Goal: Navigation & Orientation: Understand site structure

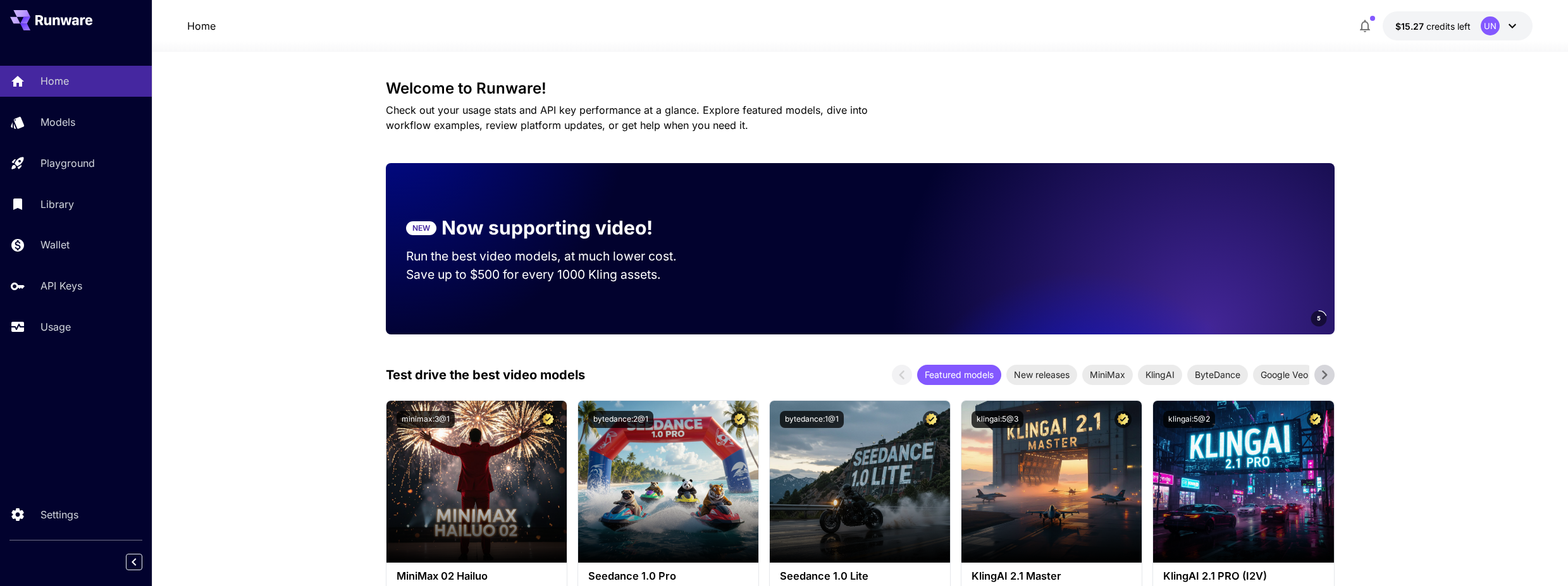
click at [496, 96] on h3 "Welcome to Runware!" at bounding box center [860, 89] width 949 height 18
